Goal: Transaction & Acquisition: Purchase product/service

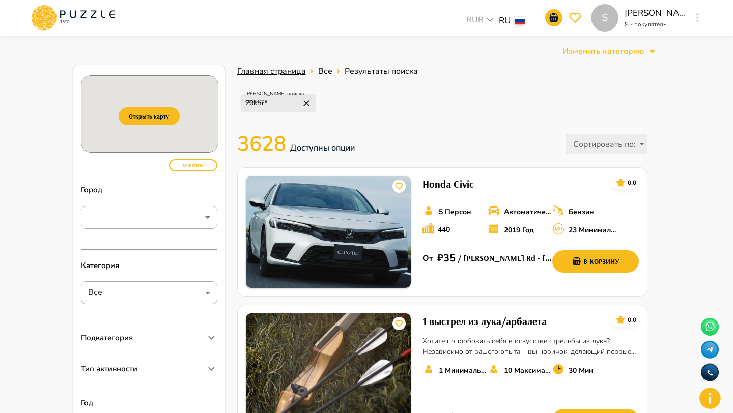
click at [241, 70] on span "Главная страница" at bounding box center [271, 71] width 69 height 11
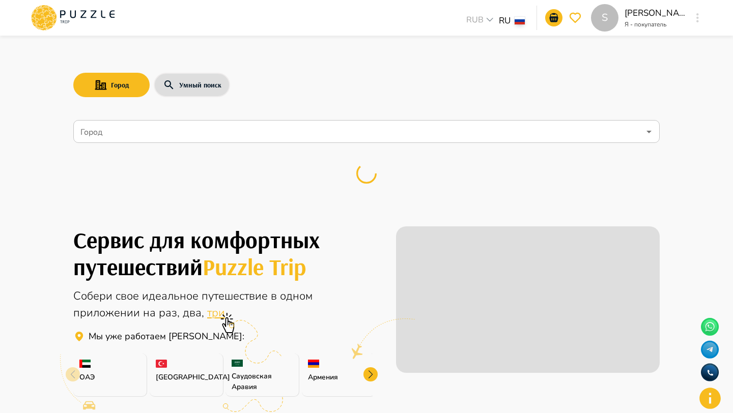
click at [180, 127] on input "Город" at bounding box center [358, 131] width 561 height 19
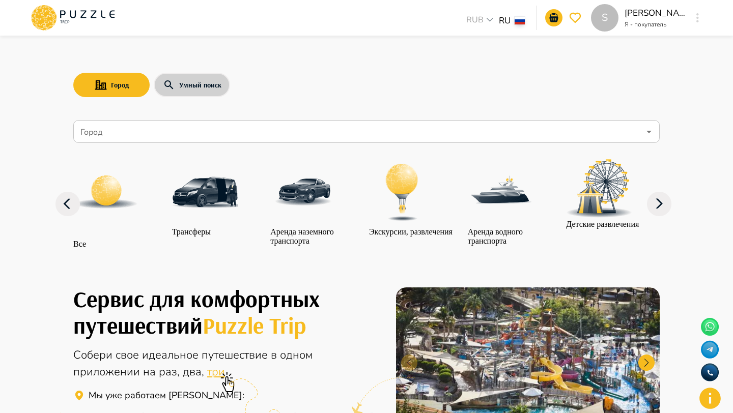
click at [178, 85] on button "Умный поиск" at bounding box center [192, 85] width 76 height 24
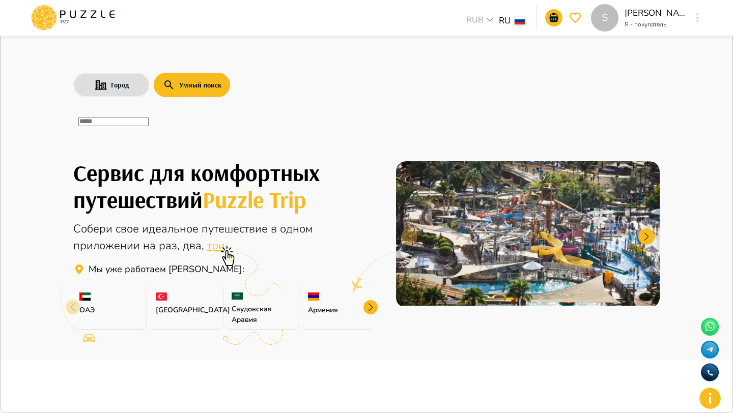
click at [186, 138] on div "​" at bounding box center [366, 127] width 586 height 23
click at [149, 126] on input "text" at bounding box center [113, 121] width 70 height 9
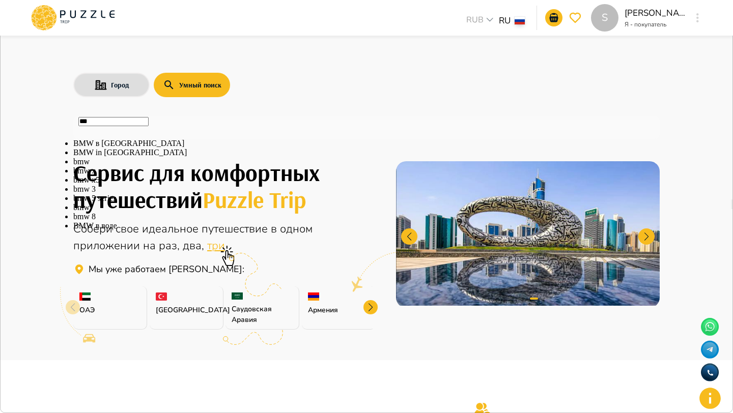
click at [158, 148] on li "BMW в [GEOGRAPHIC_DATA]" at bounding box center [366, 143] width 586 height 9
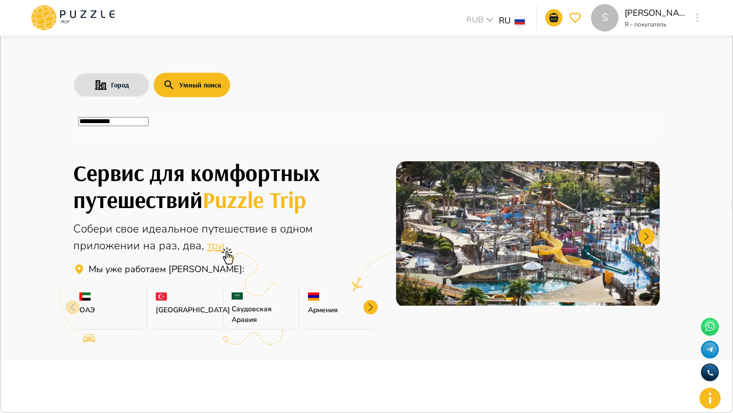
type input "**********"
click at [728, 10] on icon "button" at bounding box center [728, 10] width 0 height 0
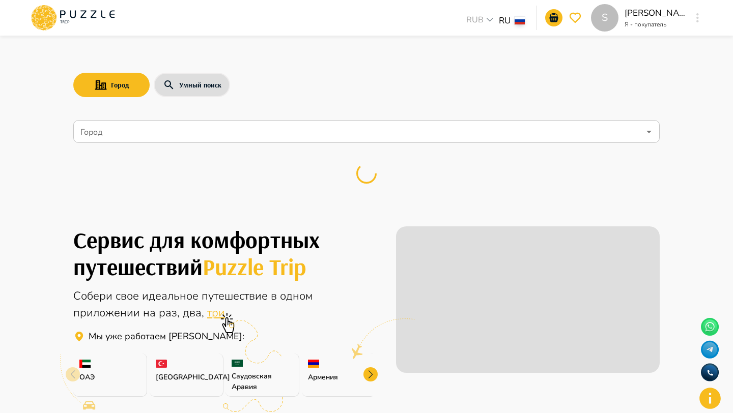
click at [241, 131] on input "Город" at bounding box center [358, 131] width 561 height 19
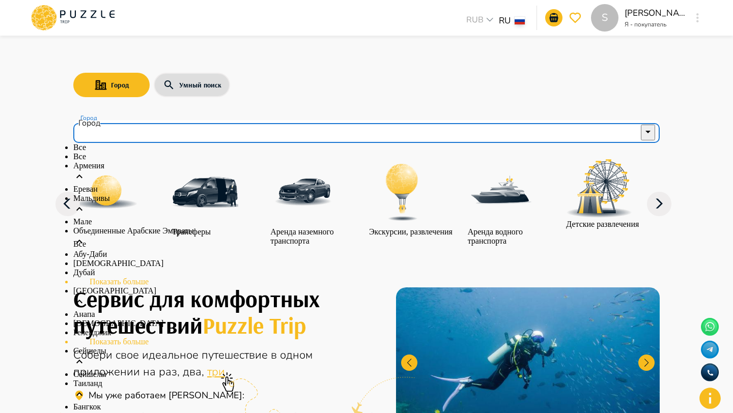
scroll to position [105, 0]
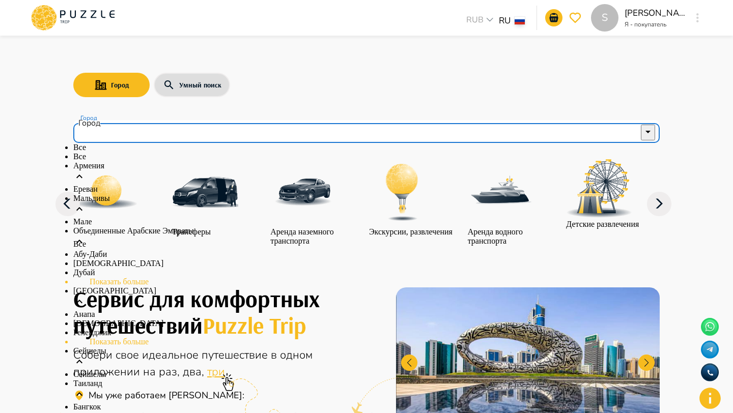
click at [394, 97] on div "Город Умный поиск" at bounding box center [366, 85] width 586 height 30
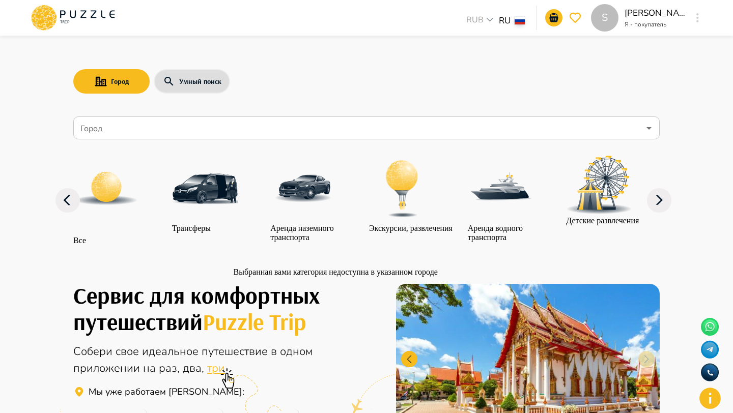
scroll to position [1, 0]
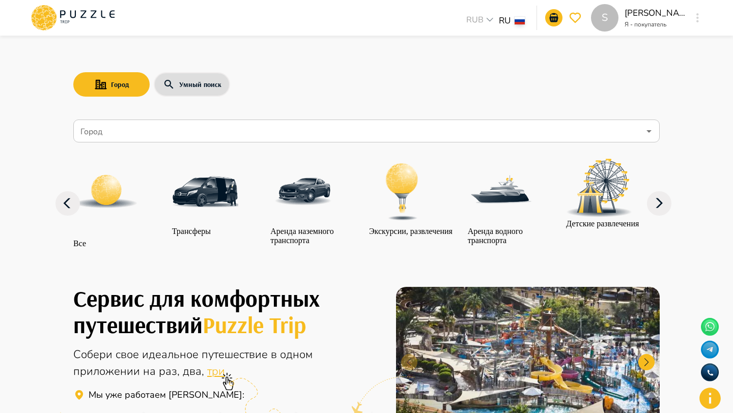
click at [161, 122] on input "Город" at bounding box center [358, 131] width 561 height 19
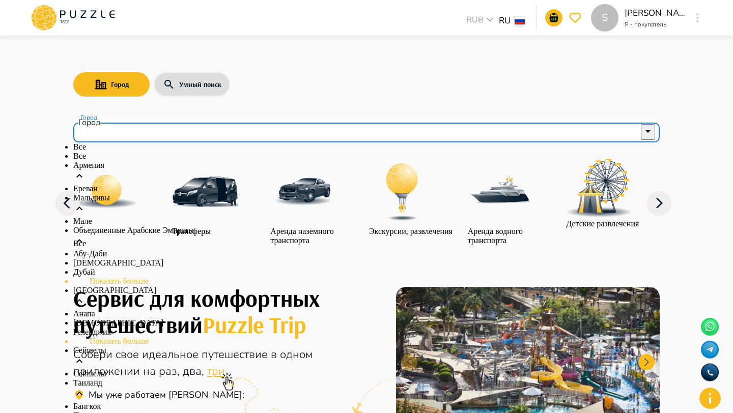
click at [186, 44] on div "Город Умный поиск Город Город Все Все Армения Ереван Мальдивы Мале Объединенные…" at bounding box center [366, 150] width 611 height 227
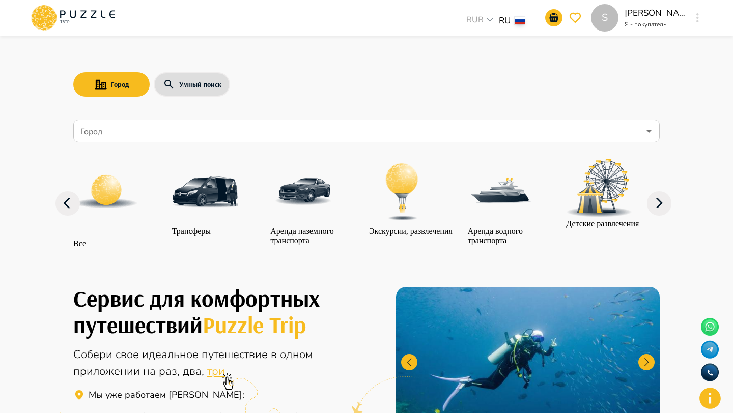
click at [114, 148] on div "Все Трансферы Аренда наземного транспорта Экскурсии, развлечения Аренда водного…" at bounding box center [366, 204] width 586 height 114
click at [114, 137] on input "Город" at bounding box center [358, 131] width 561 height 19
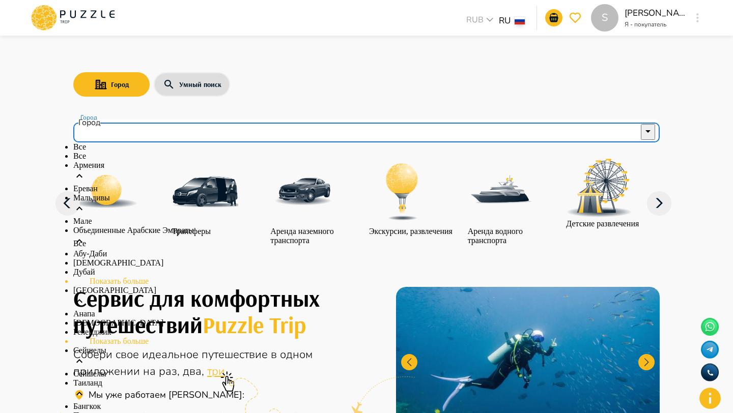
click at [104, 161] on p "Все" at bounding box center [366, 156] width 586 height 9
type input "***"
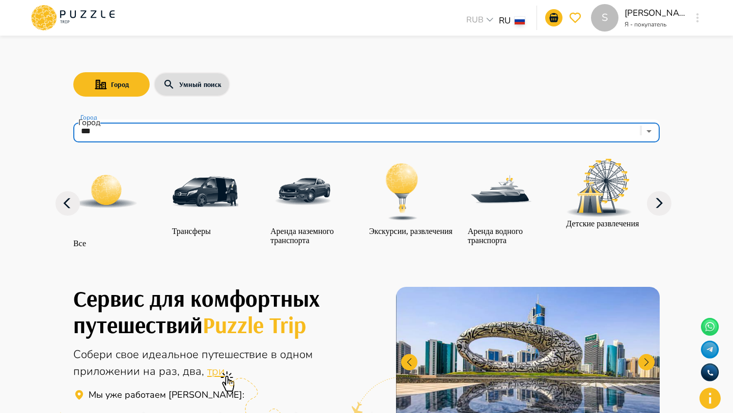
click at [113, 187] on img at bounding box center [106, 192] width 66 height 66
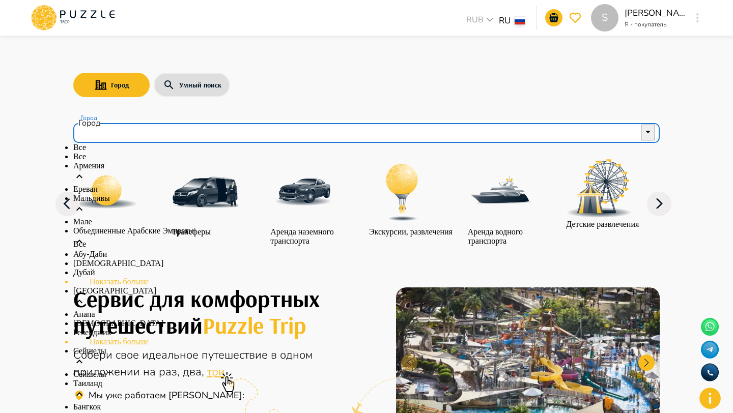
click at [211, 133] on input "Город" at bounding box center [358, 131] width 561 height 19
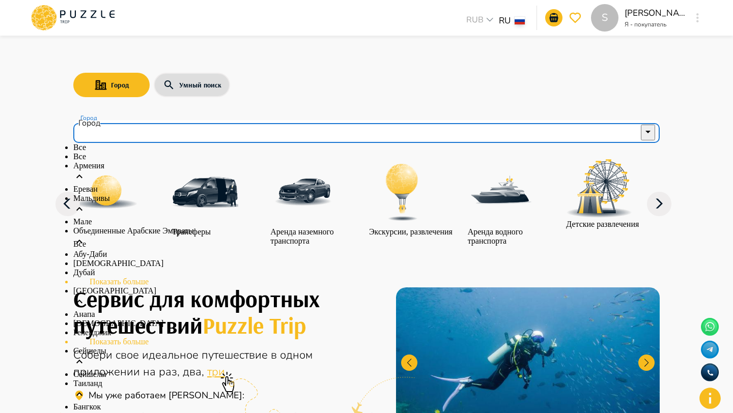
scroll to position [157, 0]
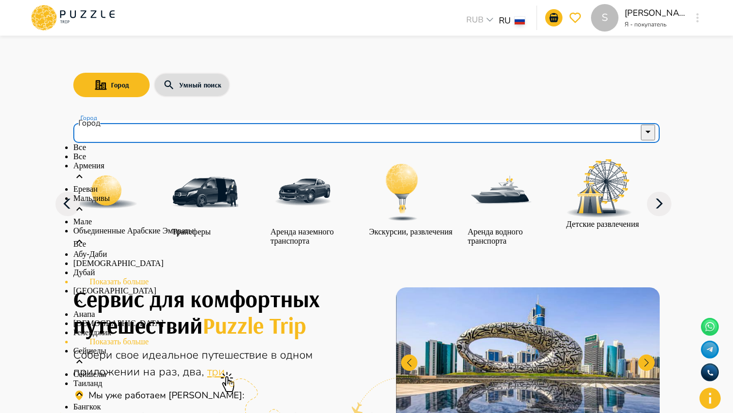
click at [315, 137] on input "Город" at bounding box center [358, 131] width 561 height 19
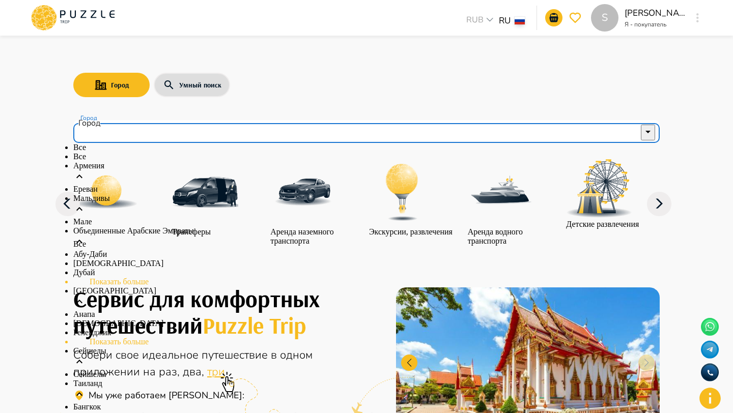
click at [191, 161] on li "Все" at bounding box center [366, 156] width 586 height 9
type input "***"
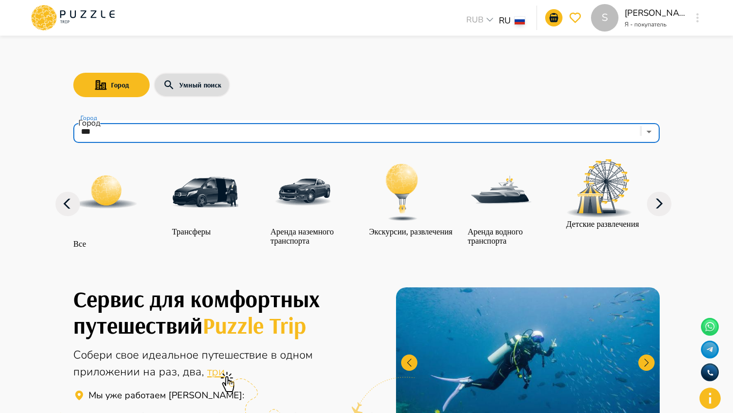
click at [100, 201] on img at bounding box center [106, 192] width 66 height 66
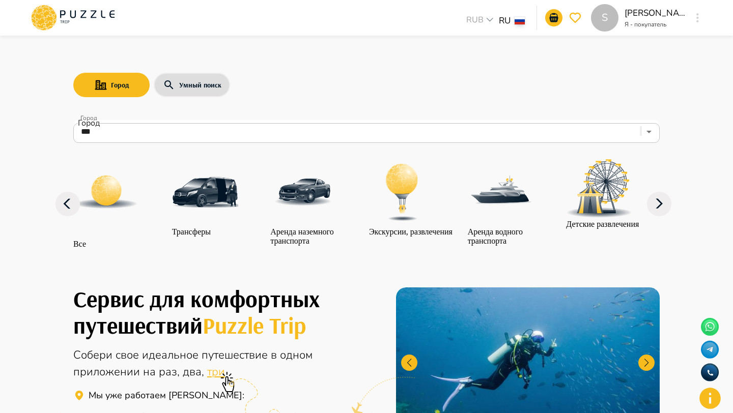
click at [104, 196] on img at bounding box center [106, 192] width 66 height 66
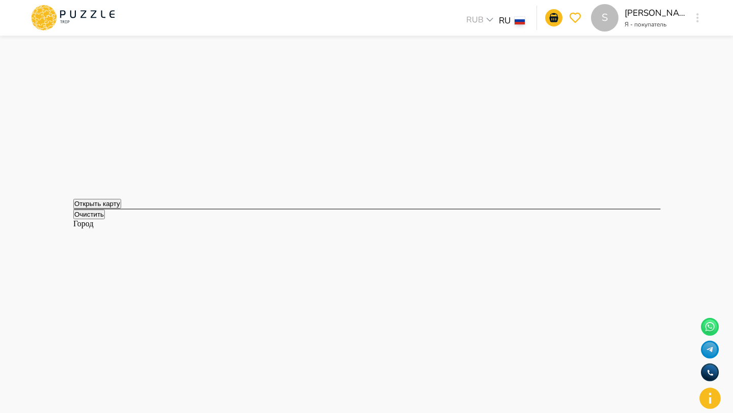
scroll to position [621, 0]
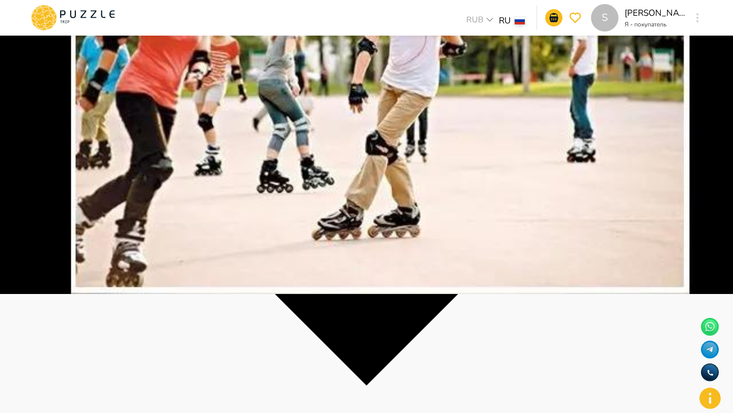
scroll to position [118, 0]
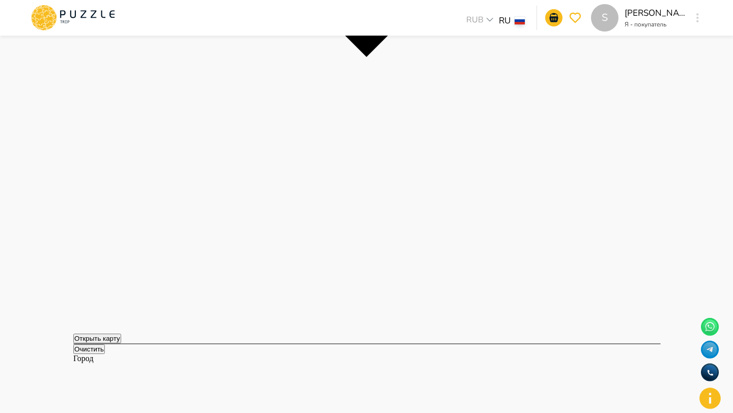
scroll to position [429, 0]
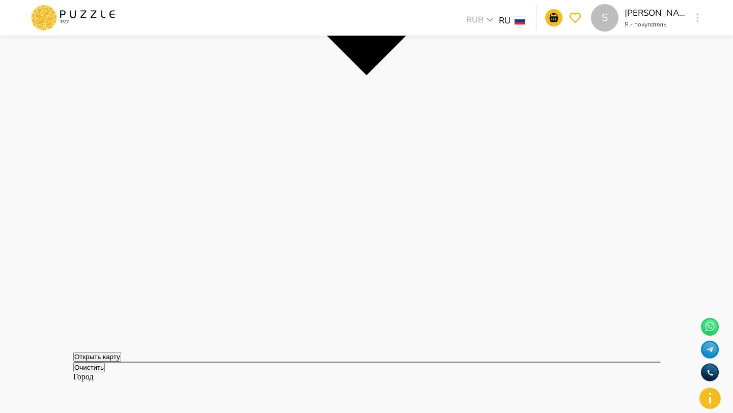
type input "****"
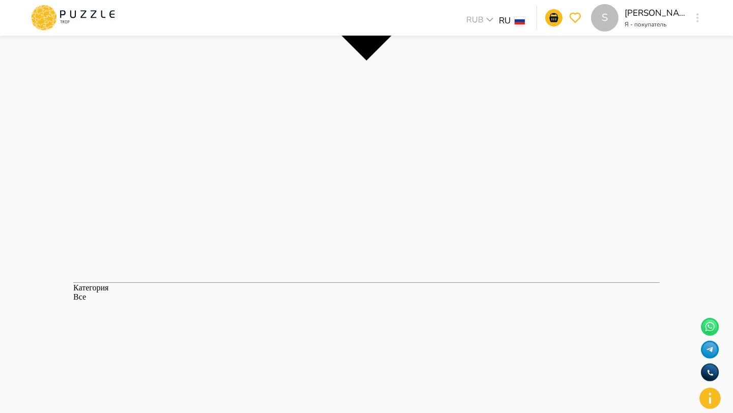
scroll to position [1186, 0]
type input "****"
